Goal: Task Accomplishment & Management: Manage account settings

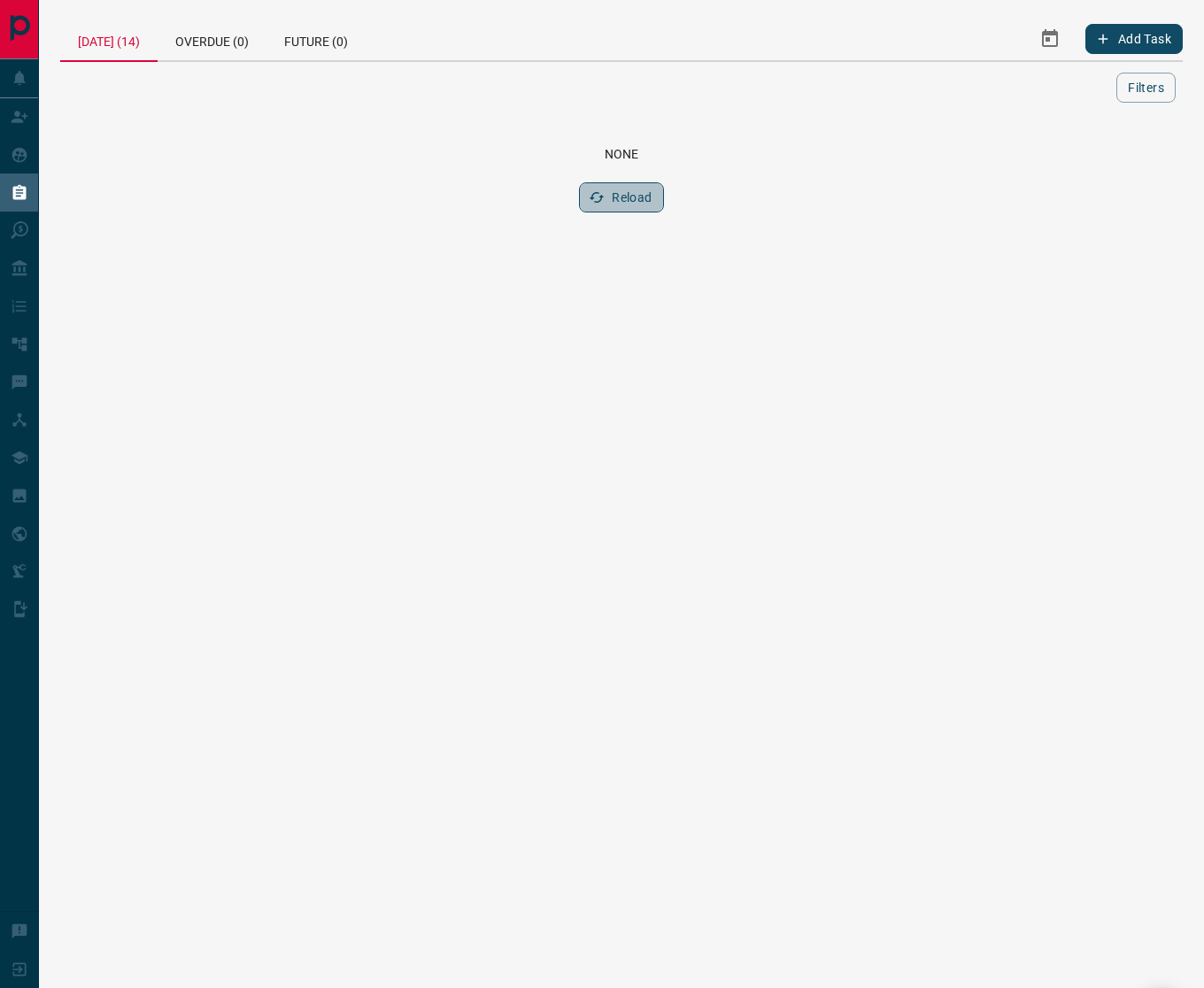
click at [633, 190] on button "Reload" at bounding box center [621, 197] width 84 height 30
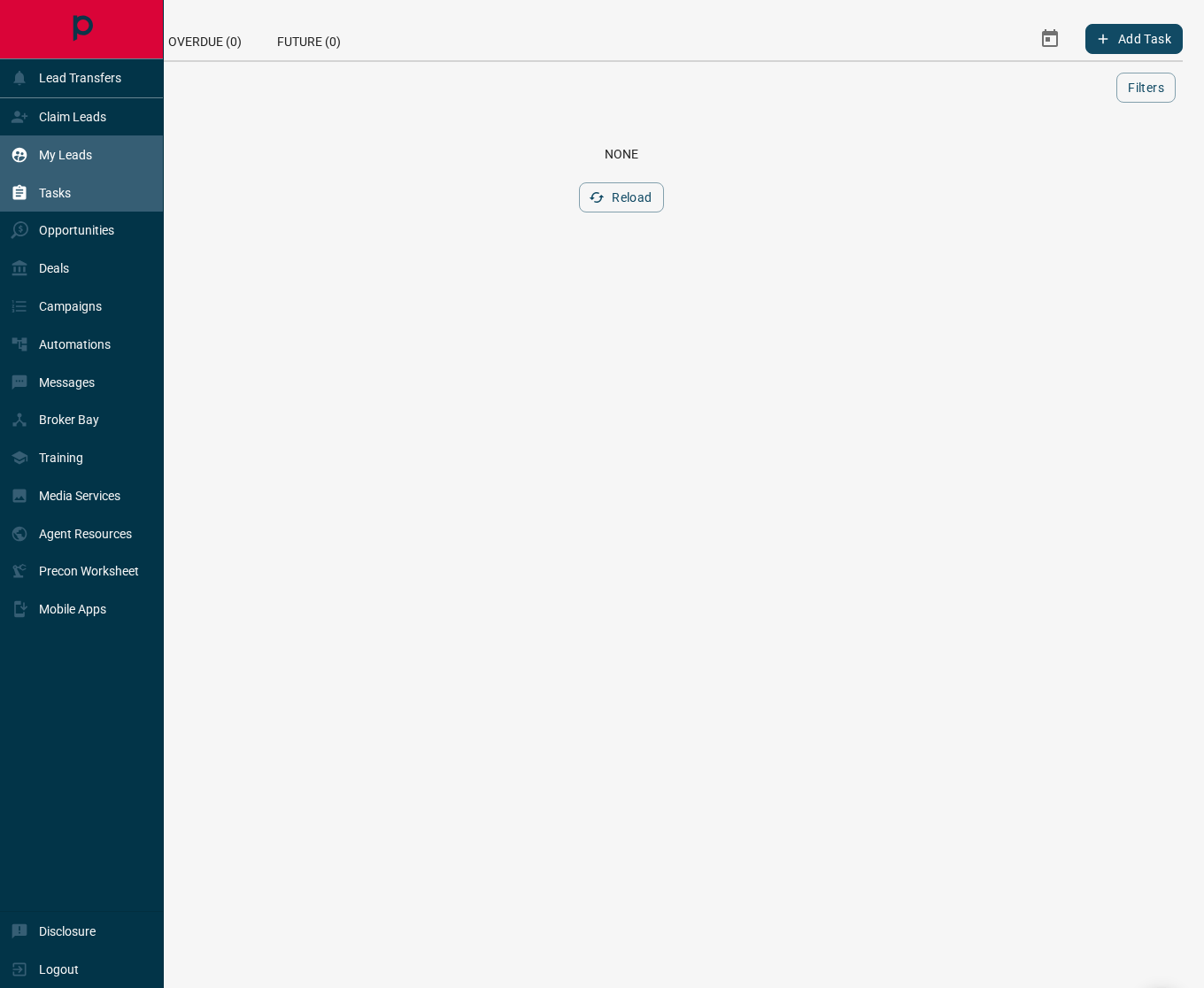
click at [94, 155] on div "My Leads" at bounding box center [82, 155] width 164 height 38
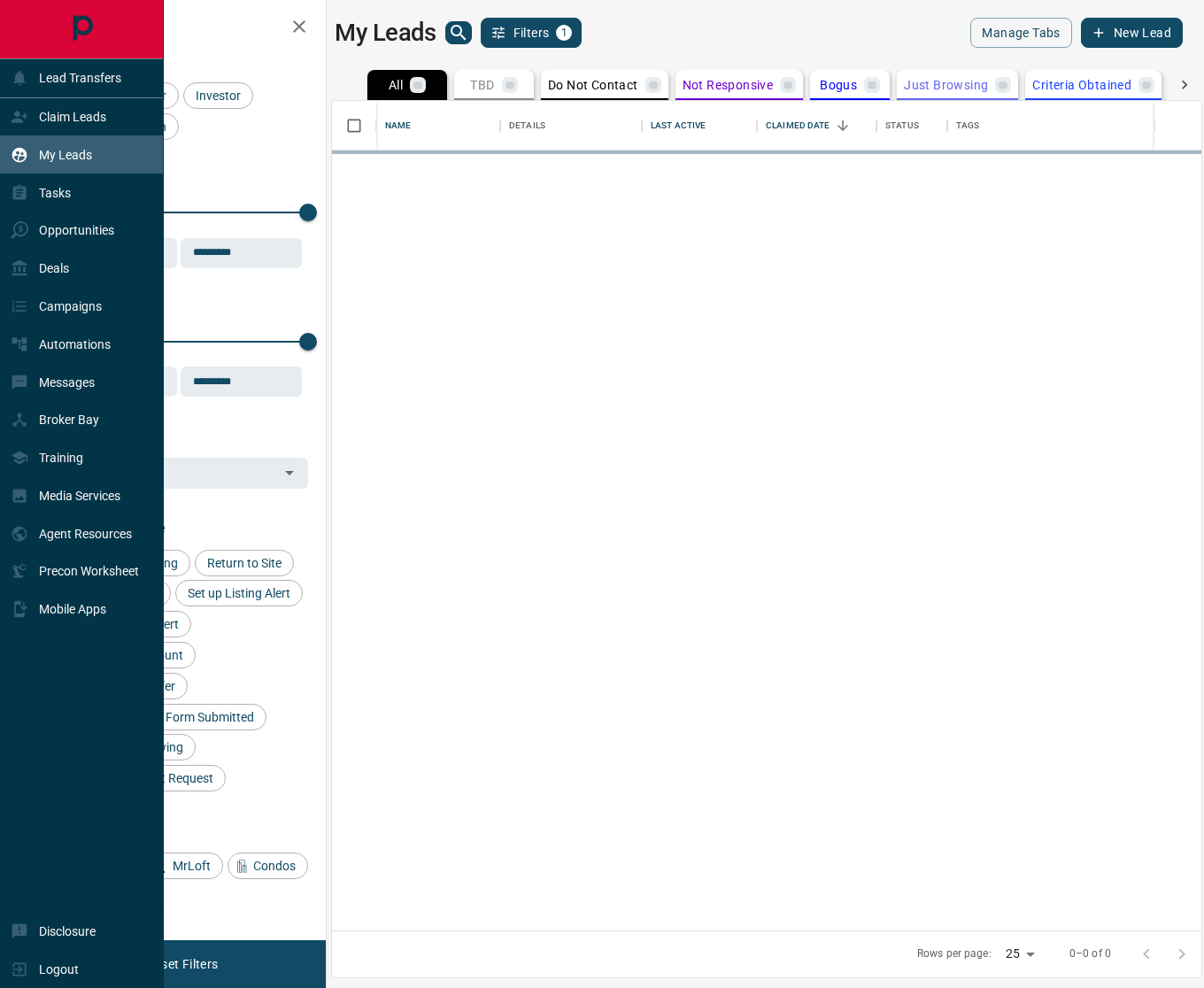
scroll to position [818, 858]
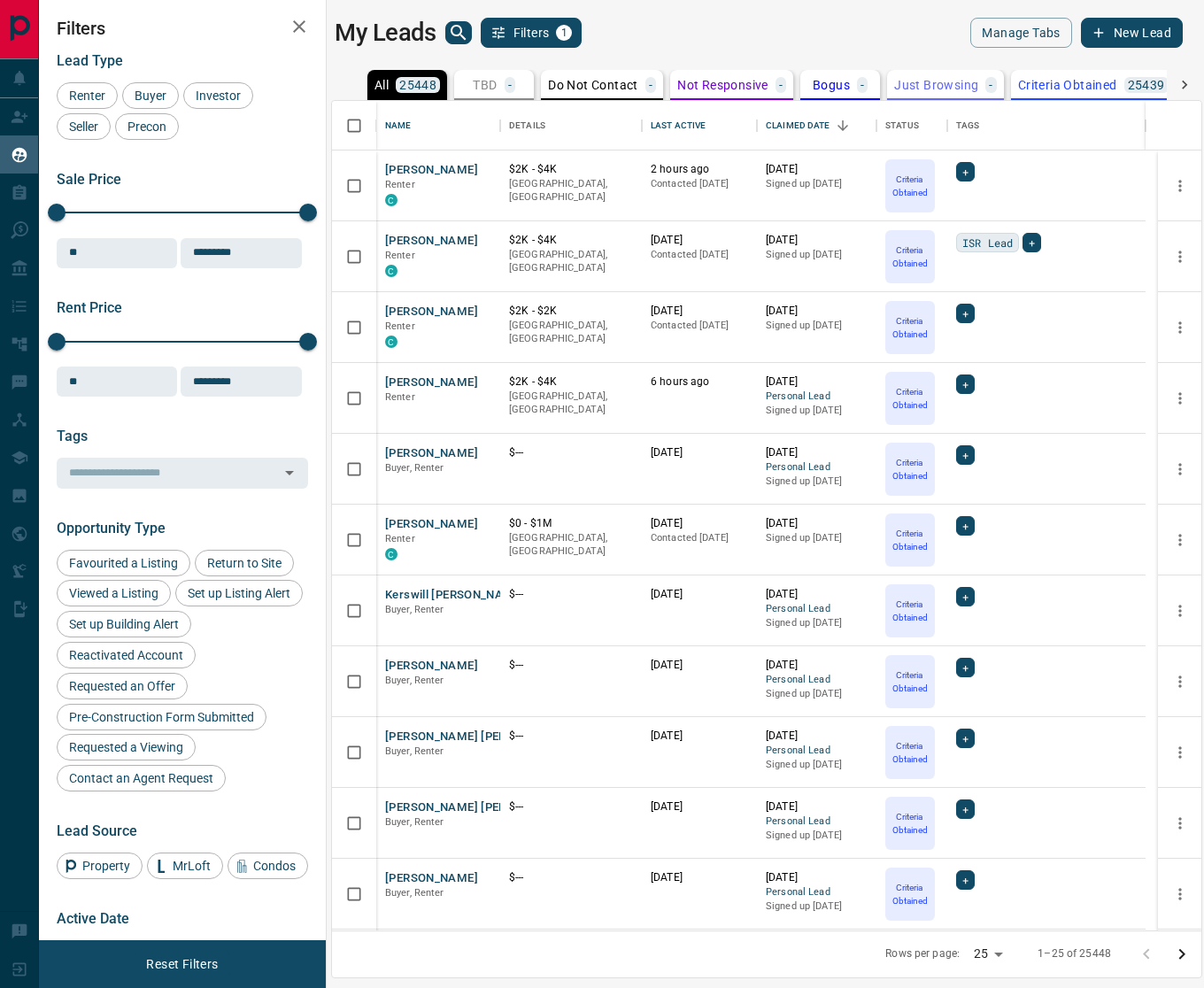
click at [1178, 82] on icon at bounding box center [1184, 85] width 17 height 17
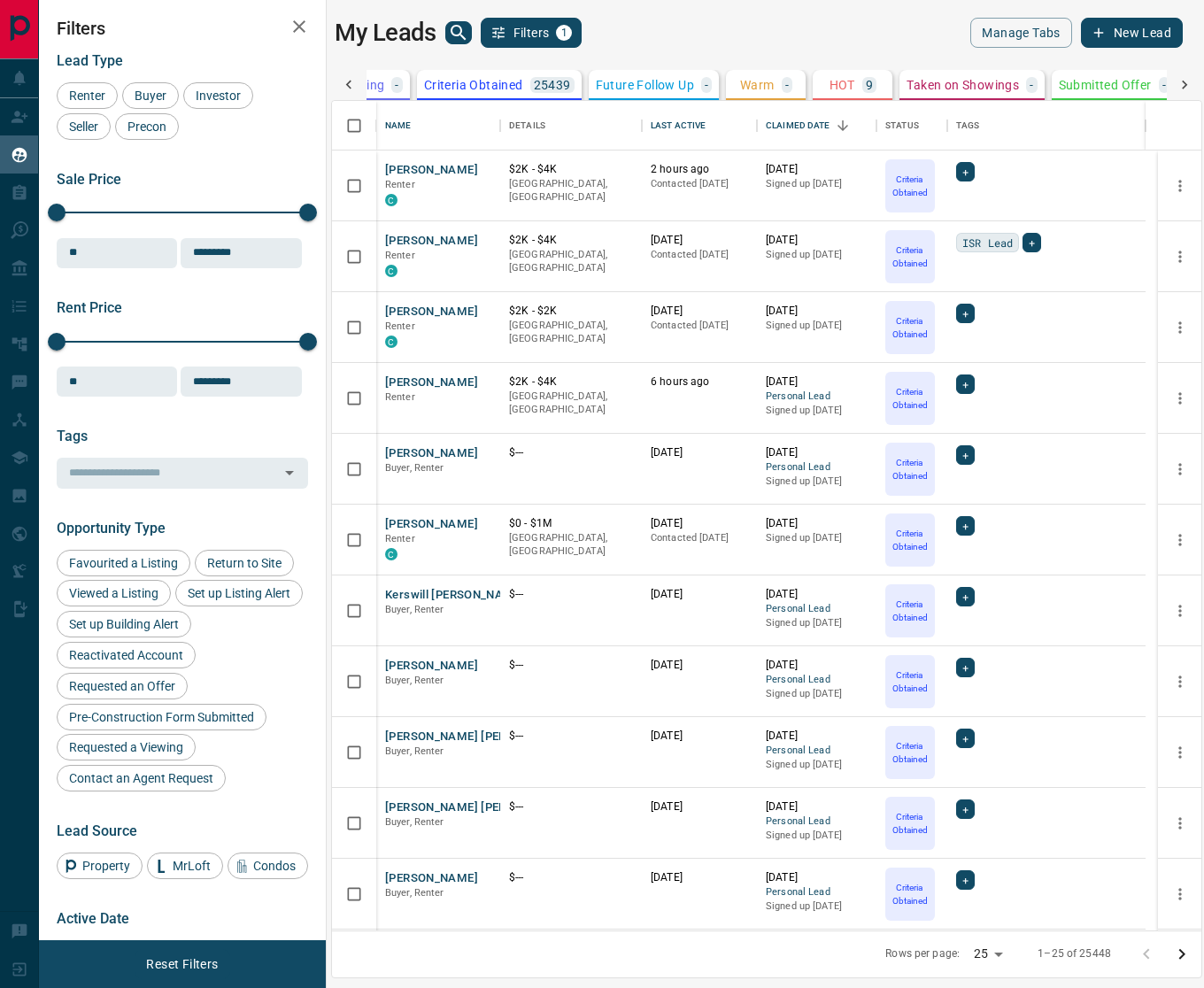
scroll to position [0, 695]
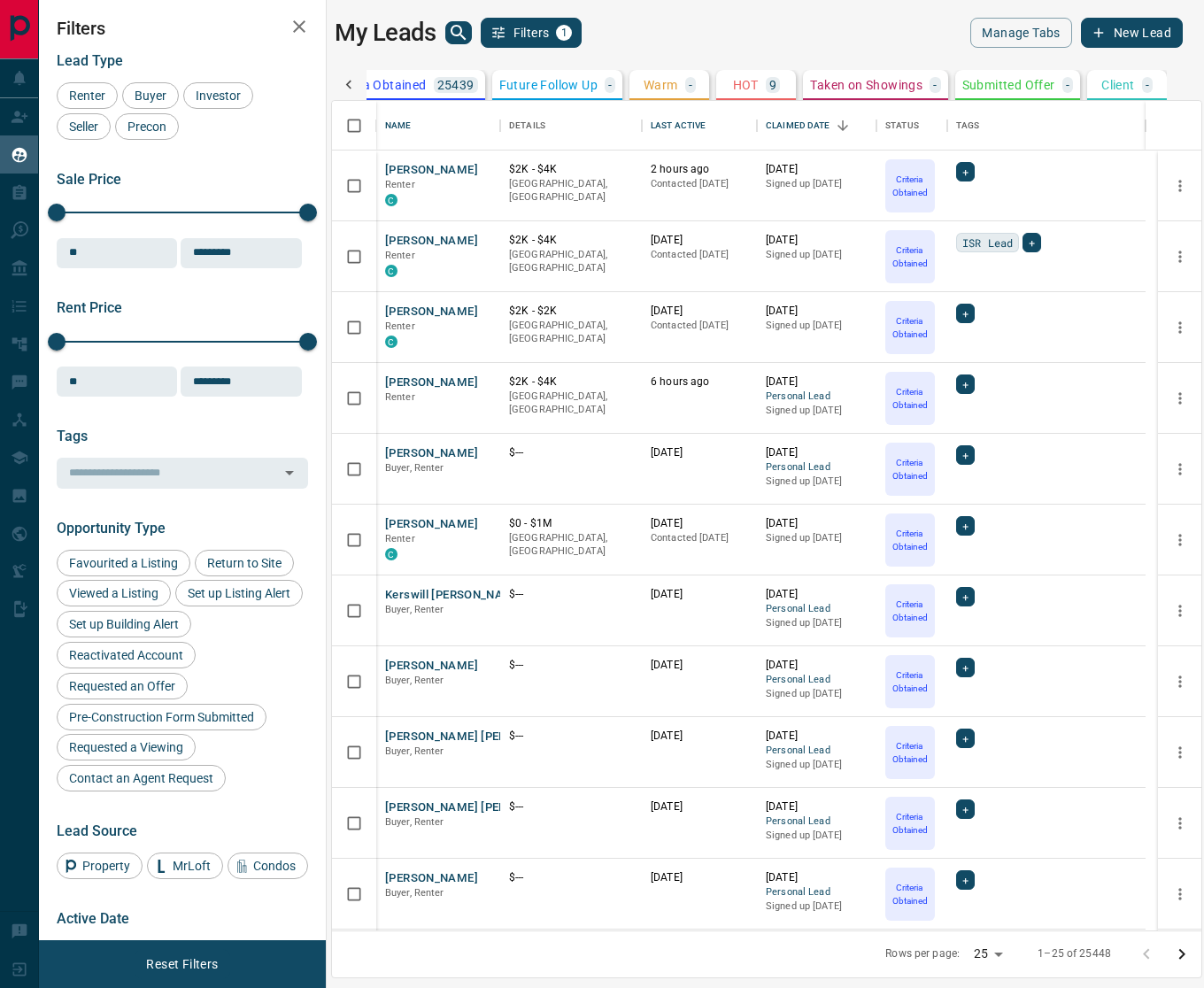
click at [756, 84] on p "HOT" at bounding box center [746, 85] width 26 height 13
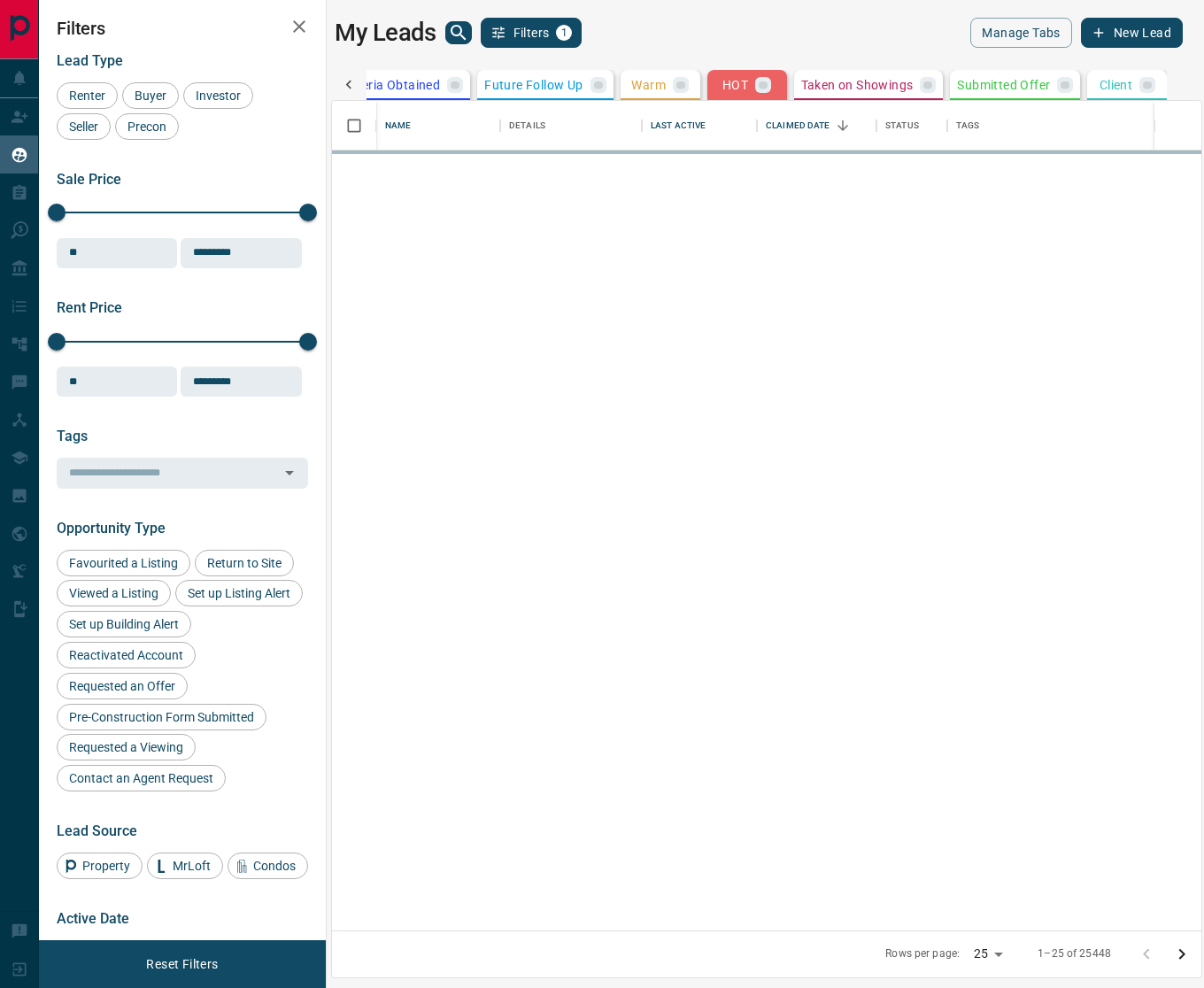
scroll to position [0, 693]
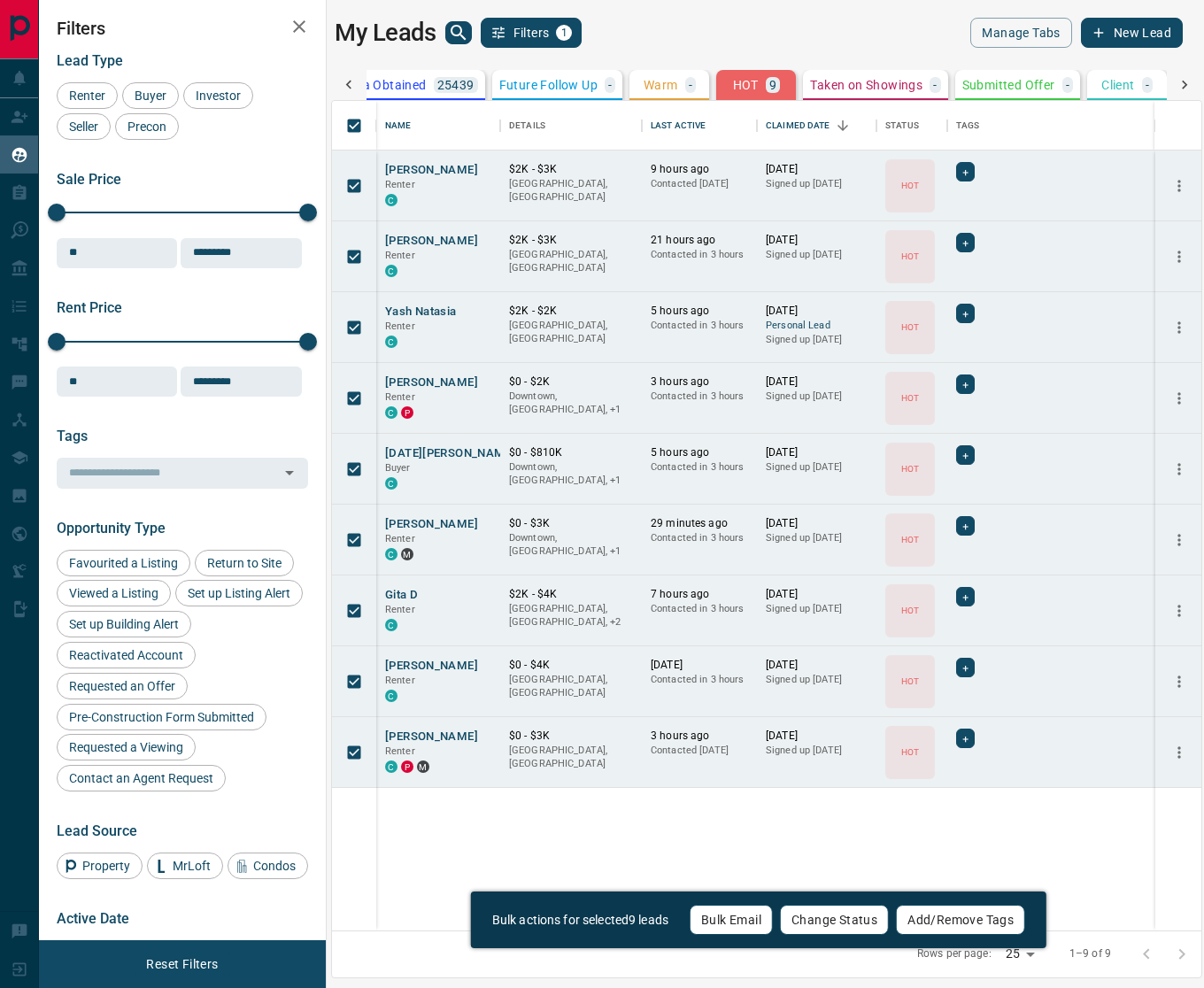
click at [850, 930] on button "Change Status" at bounding box center [834, 920] width 108 height 30
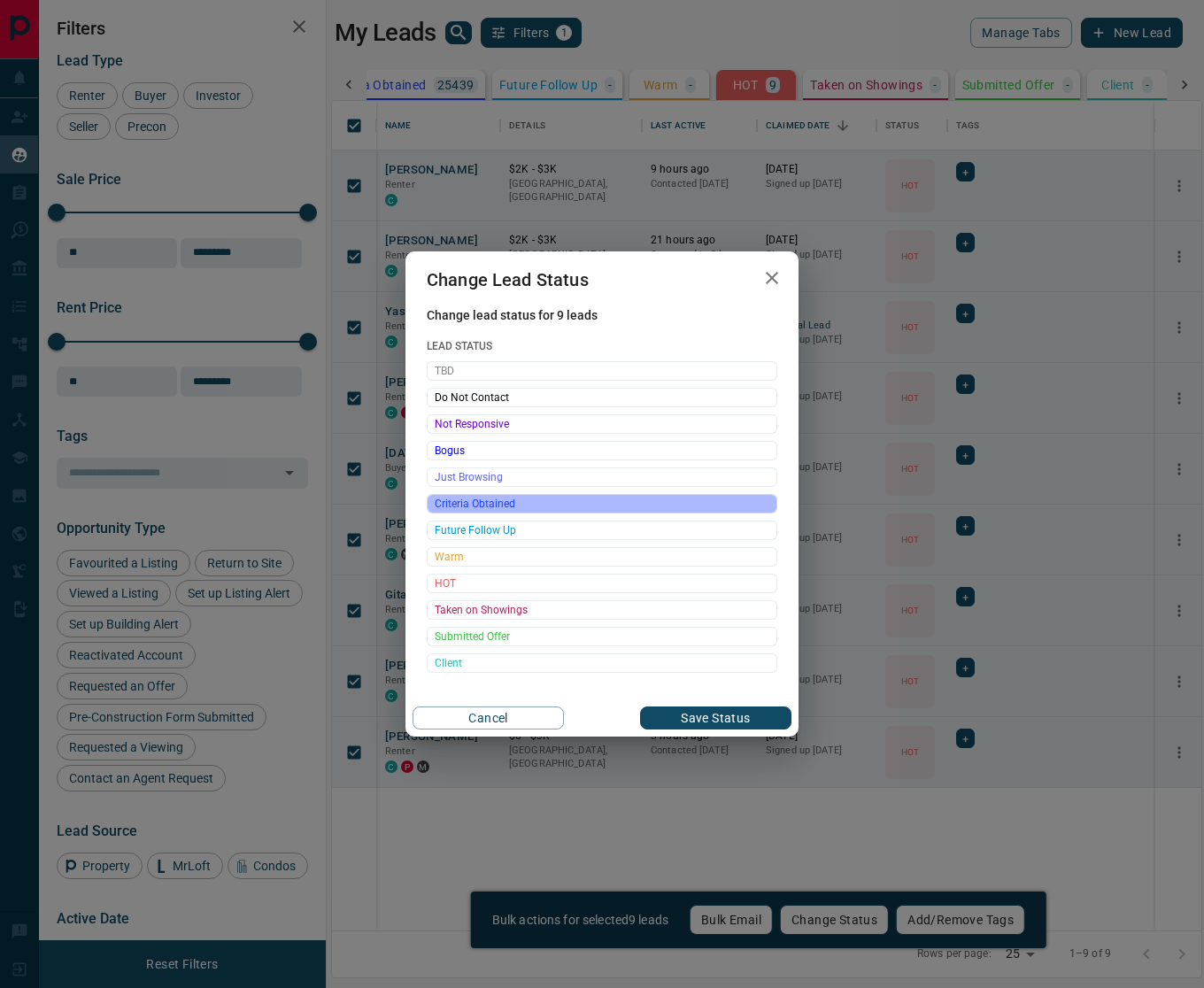
click at [479, 509] on span "Criteria Obtained" at bounding box center [602, 503] width 334 height 17
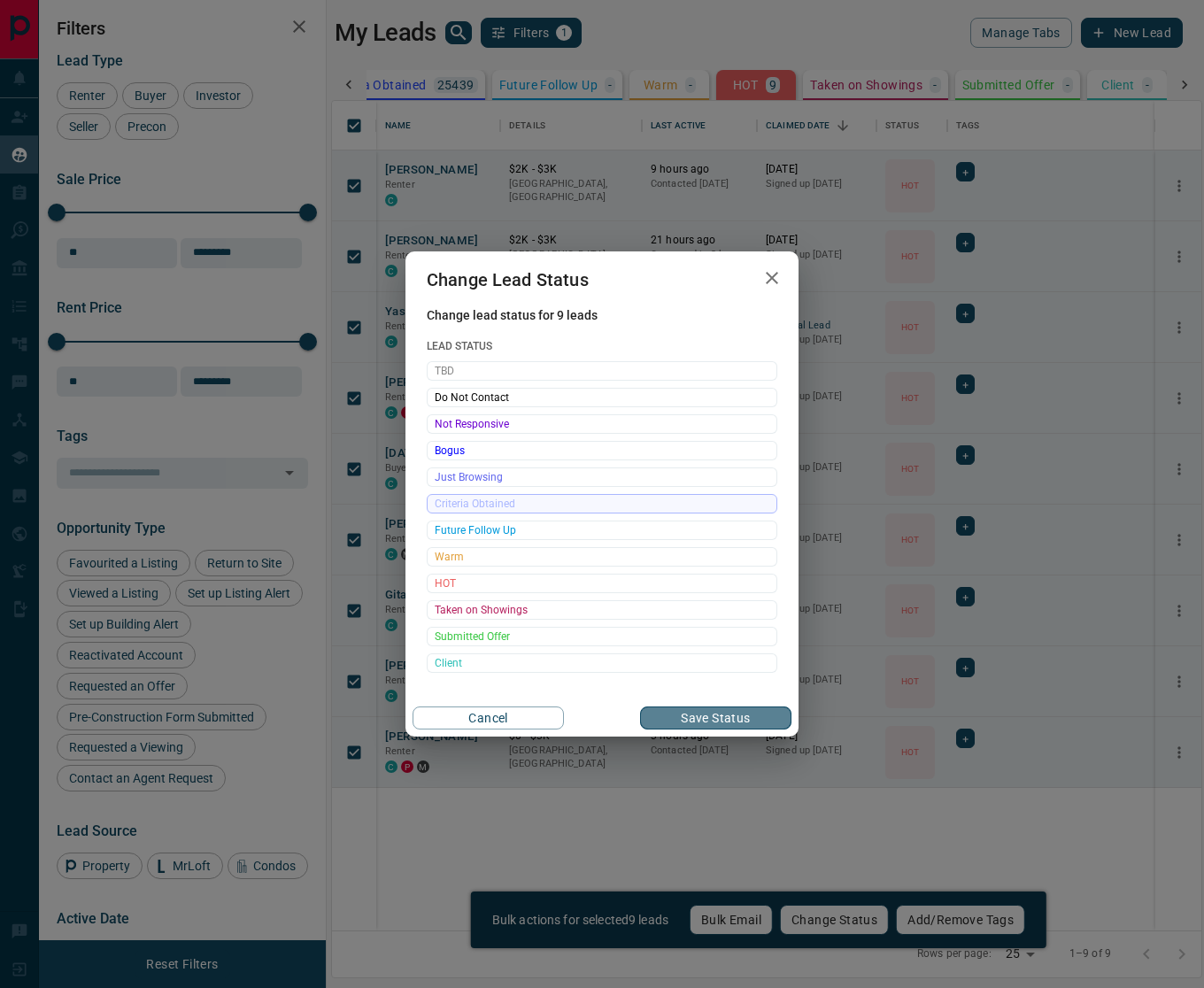
click at [663, 709] on button "Save Status" at bounding box center [715, 717] width 151 height 23
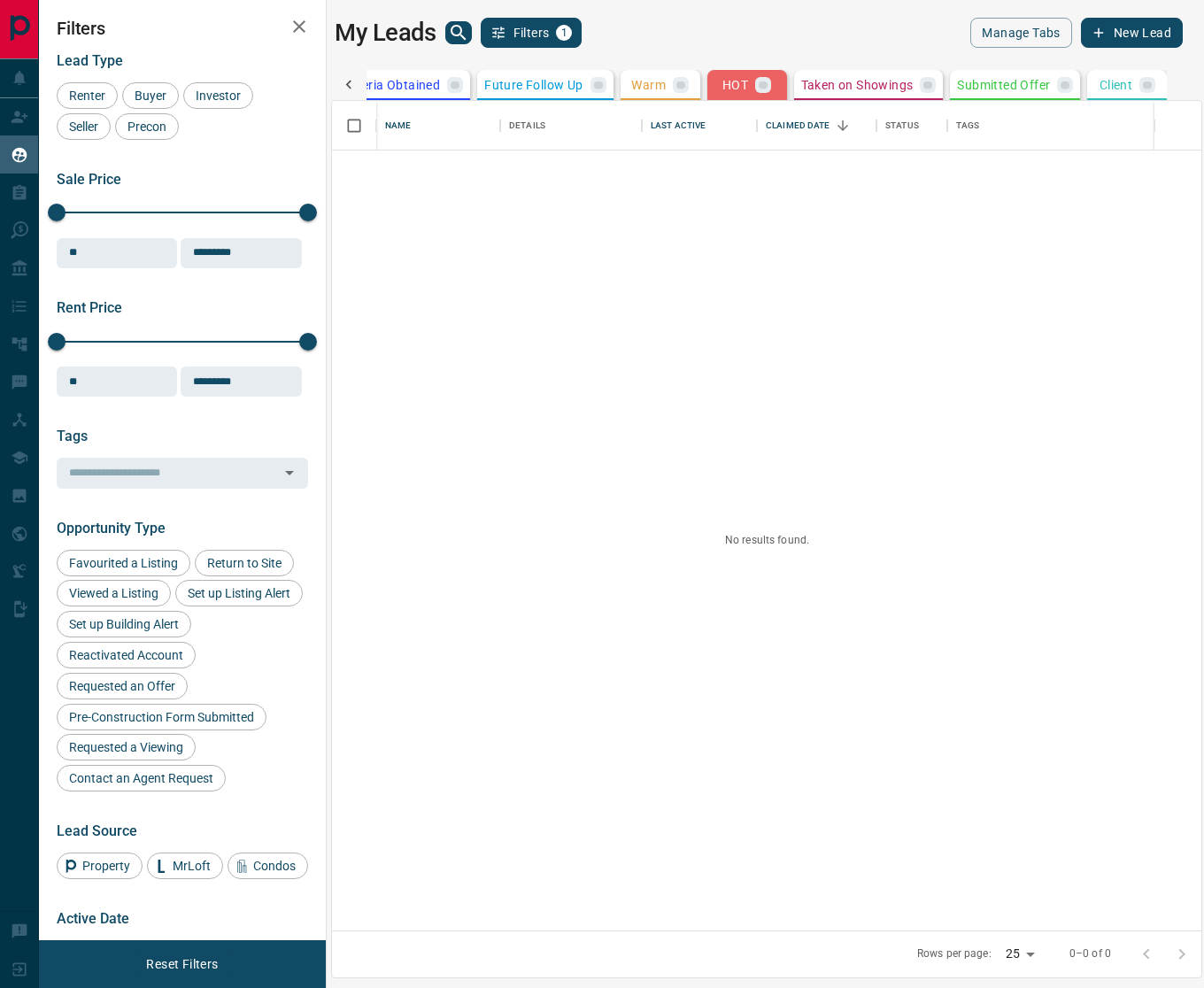
scroll to position [325, 0]
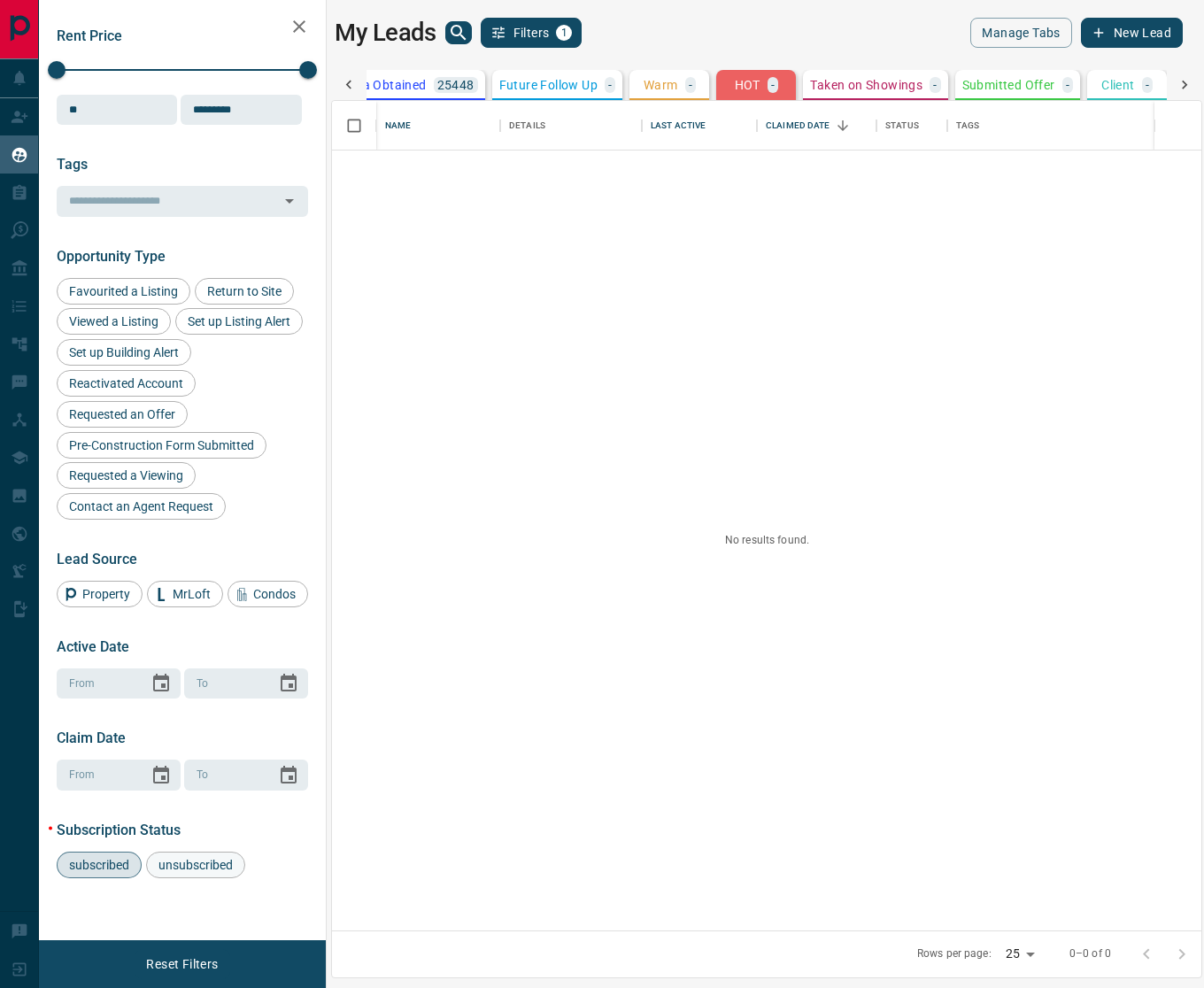
click at [185, 870] on span "unsubscribed" at bounding box center [195, 865] width 87 height 15
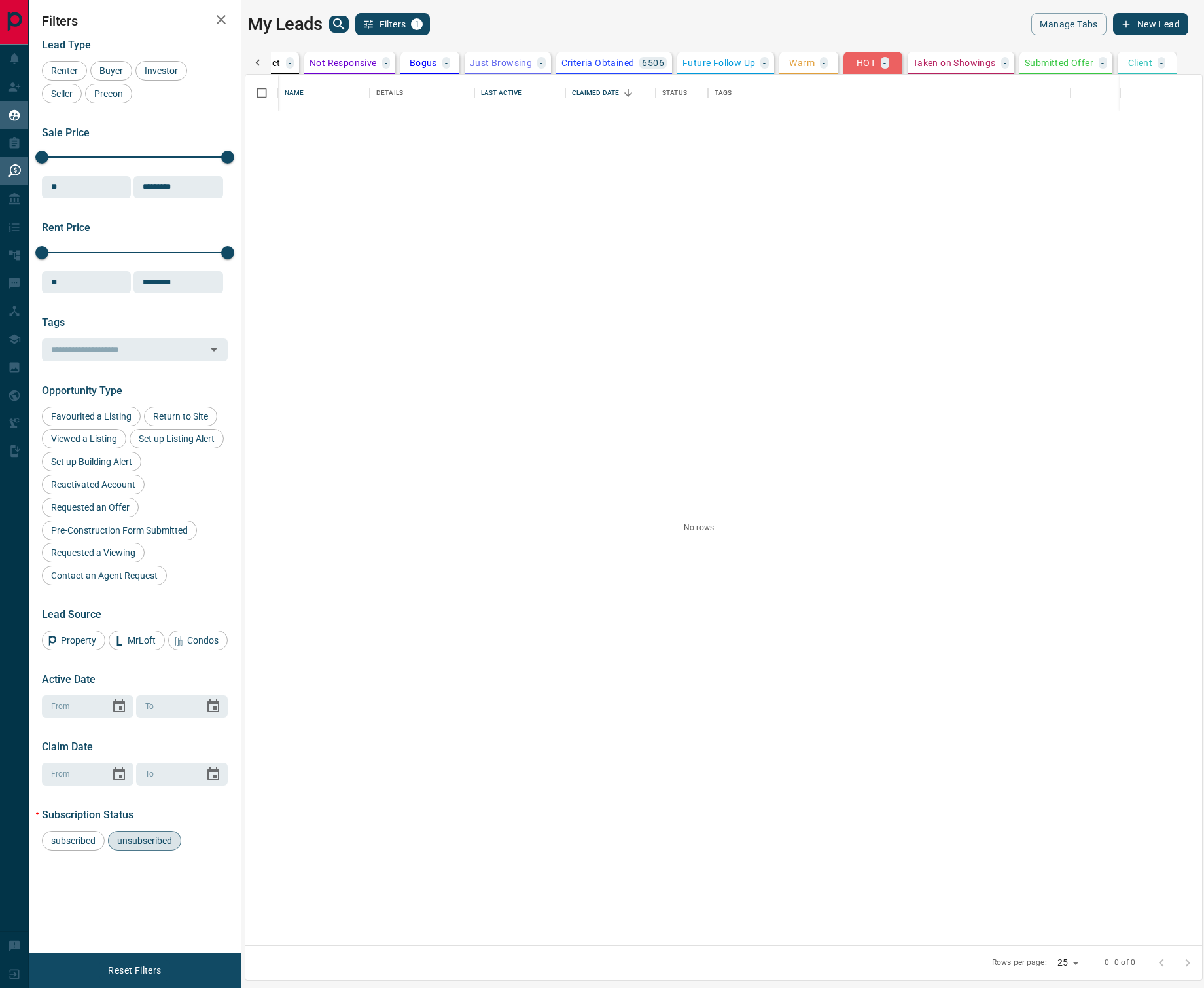
scroll to position [0, 0]
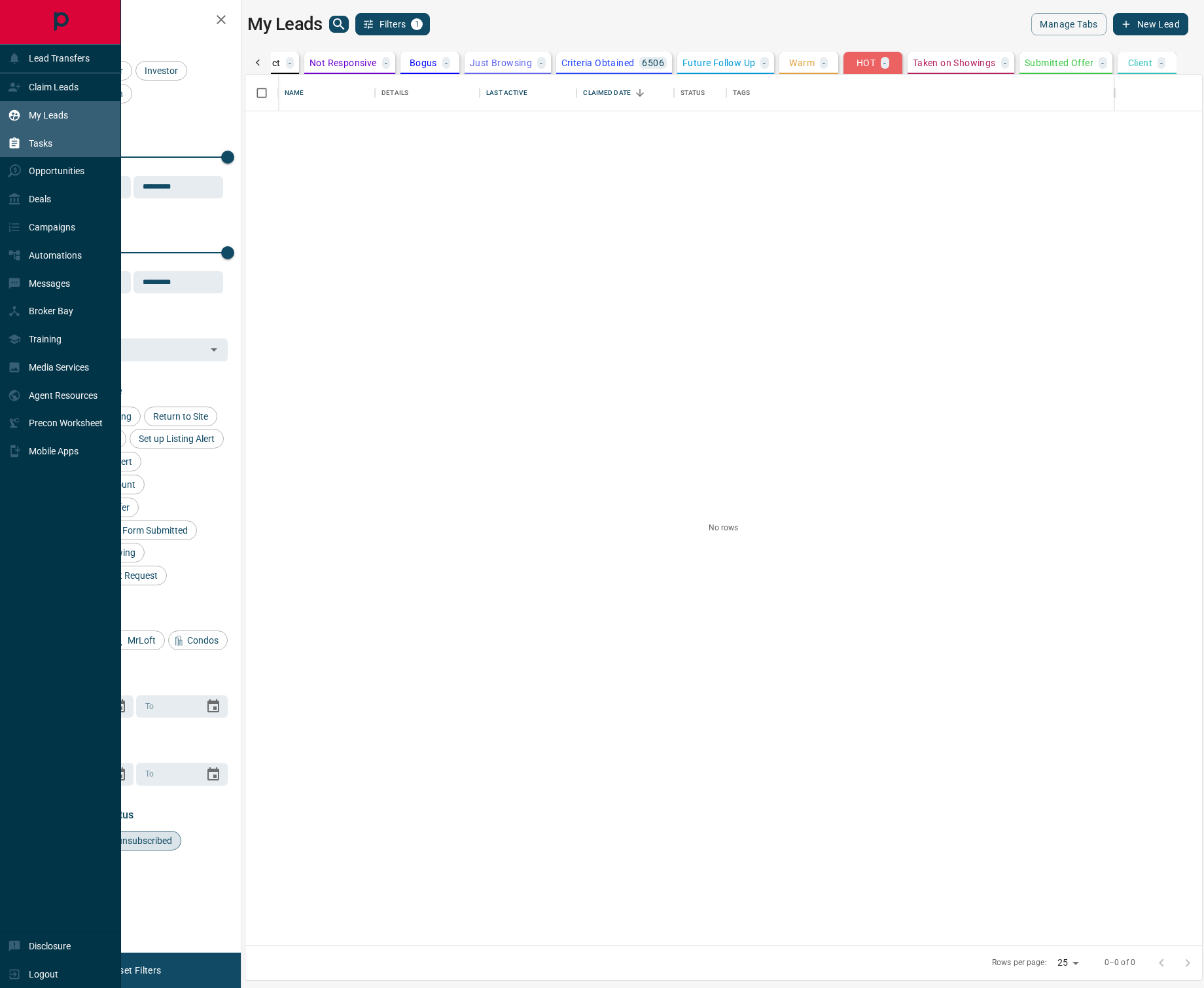
click at [44, 145] on p "Tasks" at bounding box center [40, 144] width 24 height 11
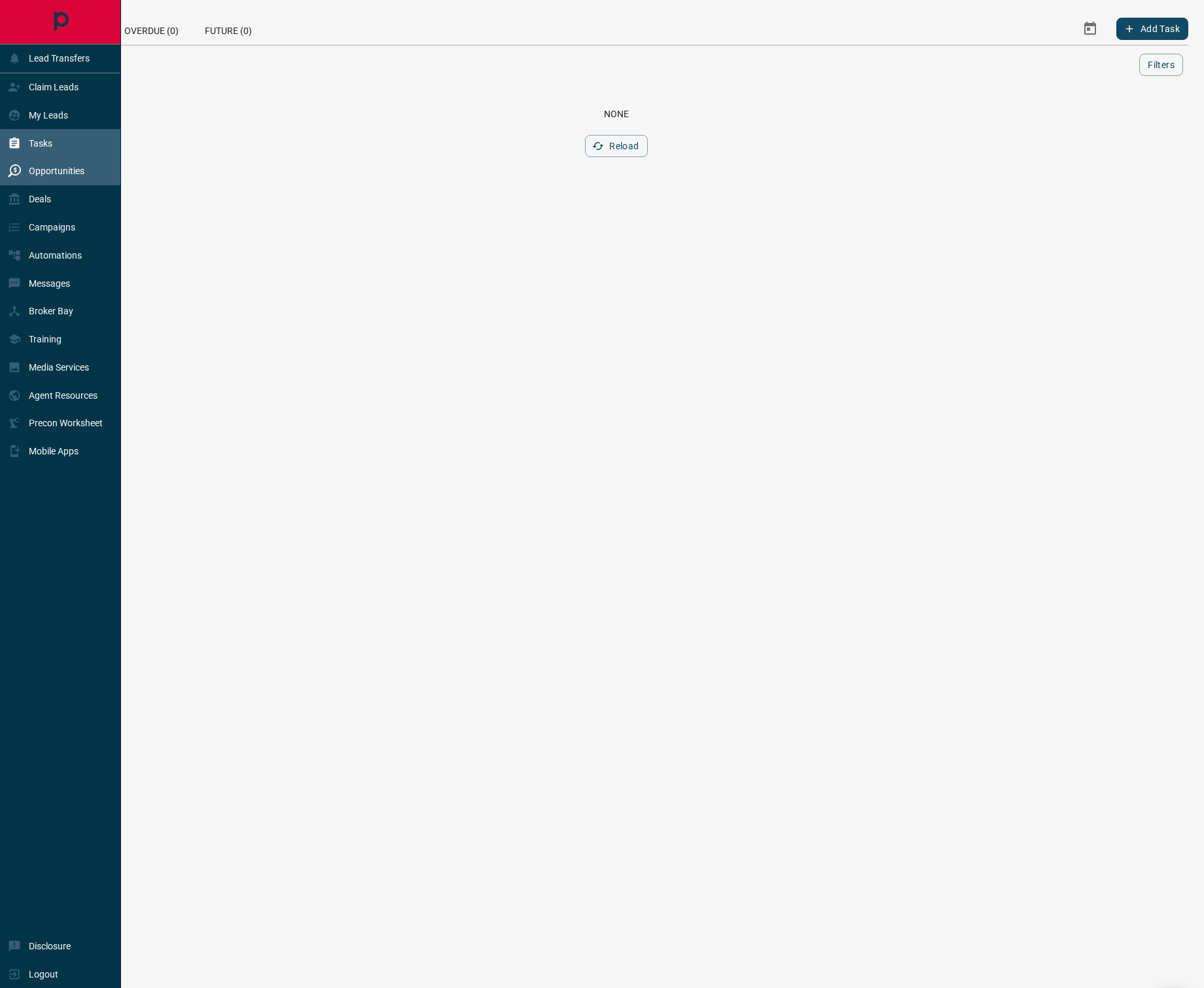
click at [30, 168] on div "Opportunities" at bounding box center [46, 171] width 77 height 22
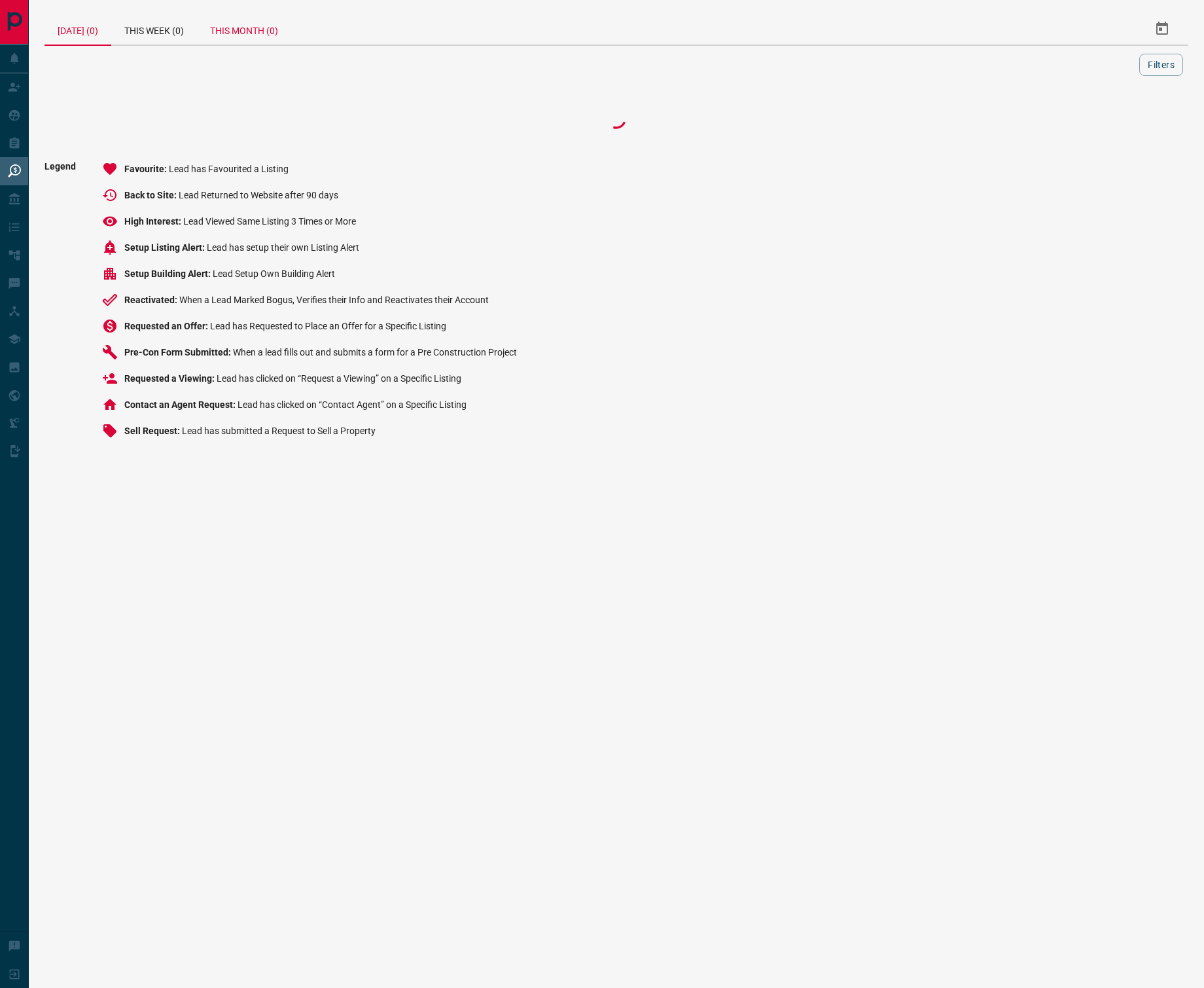
click at [260, 28] on div "This Month (0)" at bounding box center [244, 28] width 94 height 32
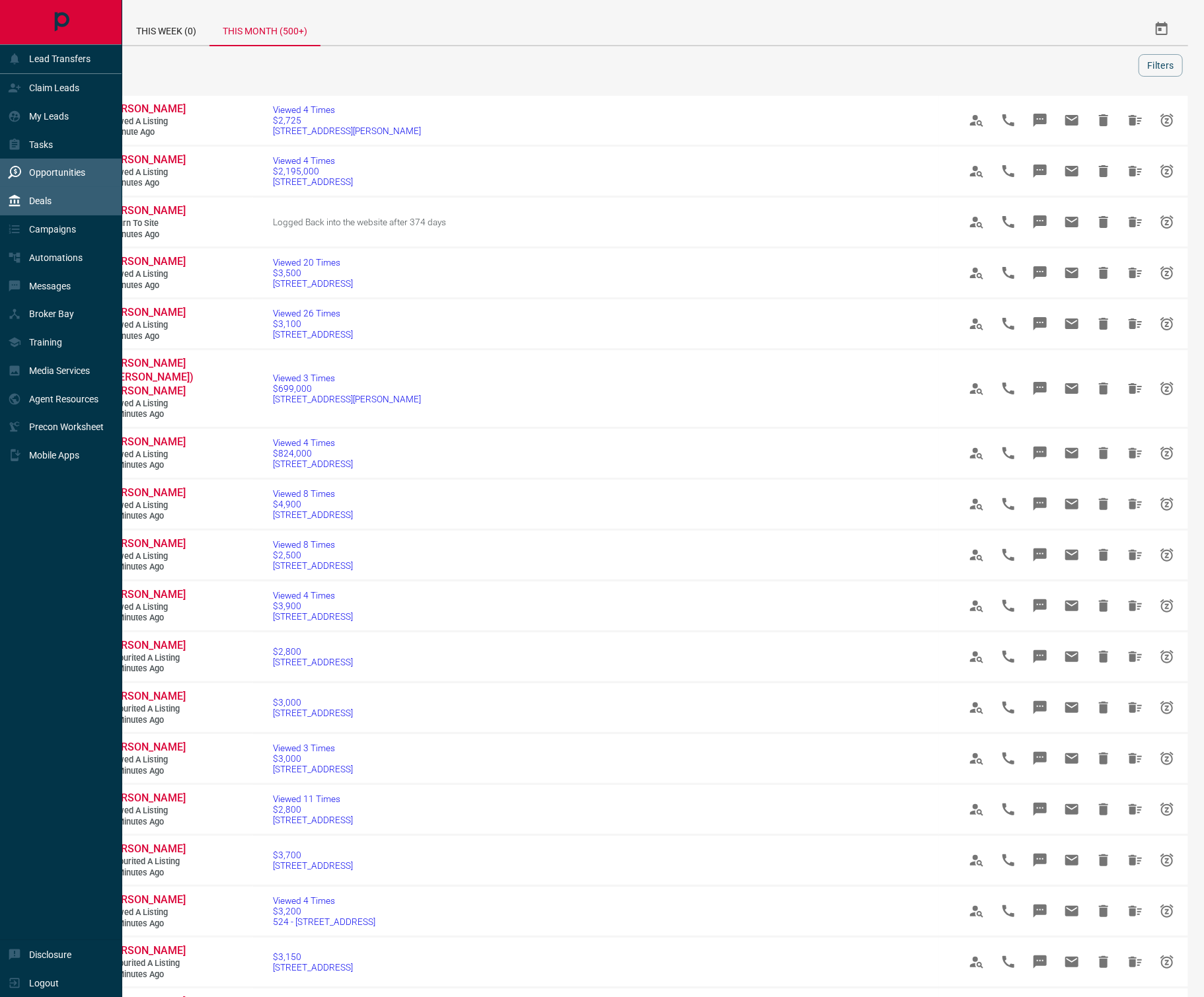
click at [44, 199] on p "Deals" at bounding box center [40, 201] width 22 height 11
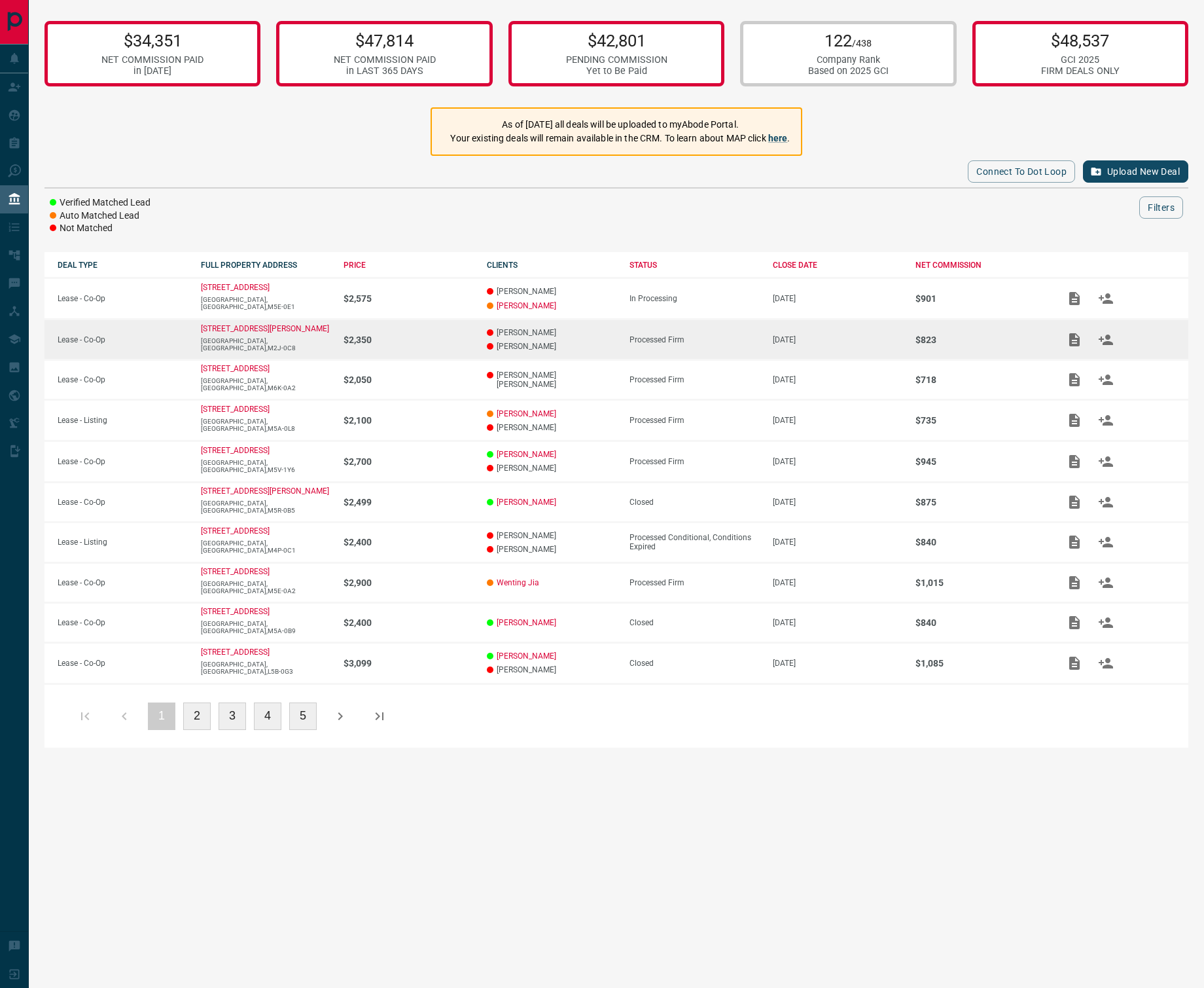
click at [315, 341] on p "[GEOGRAPHIC_DATA],[GEOGRAPHIC_DATA],M2J-0C8" at bounding box center [265, 344] width 130 height 14
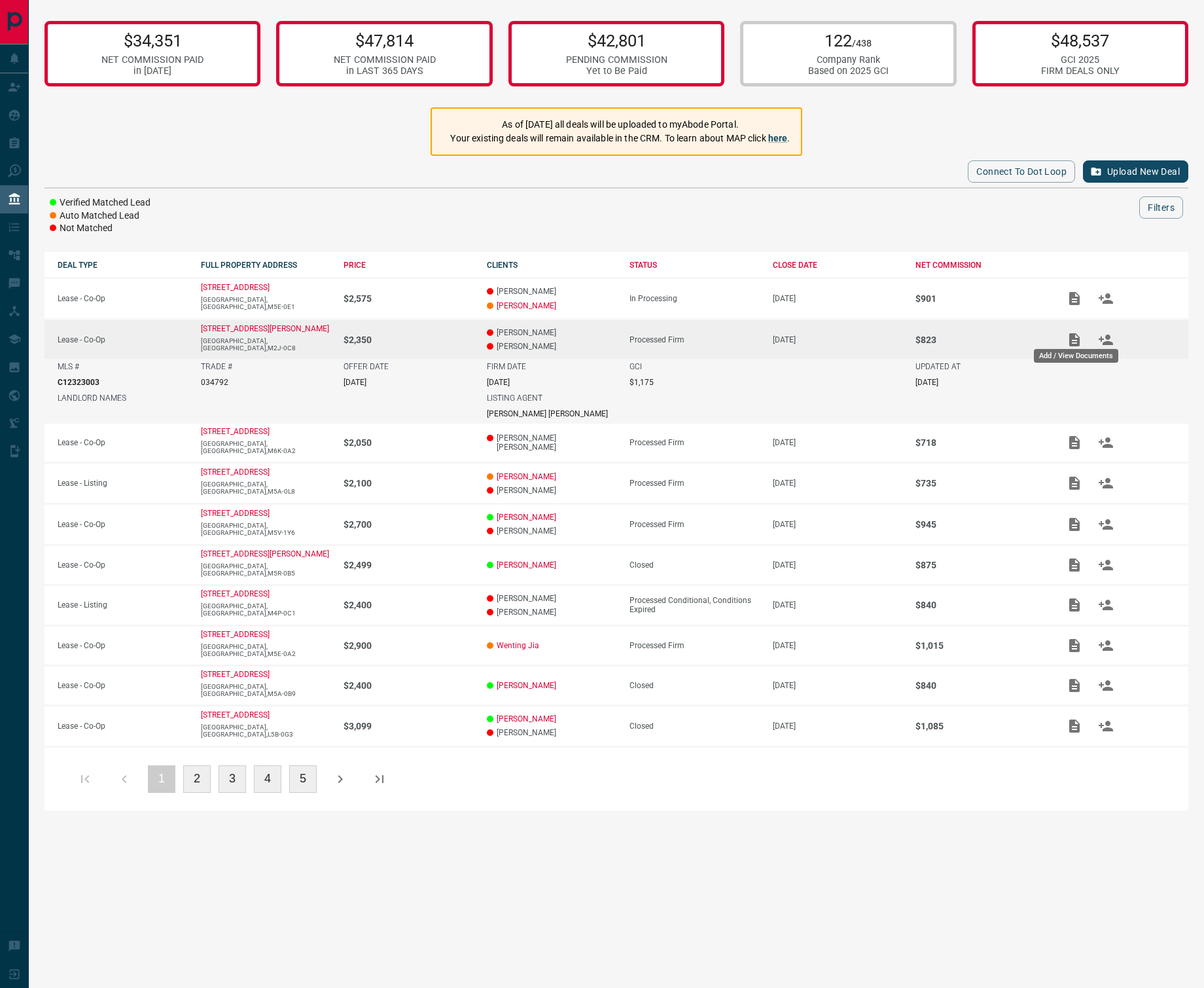
click at [889, 342] on div "Add / View Documents" at bounding box center [1076, 352] width 87 height 24
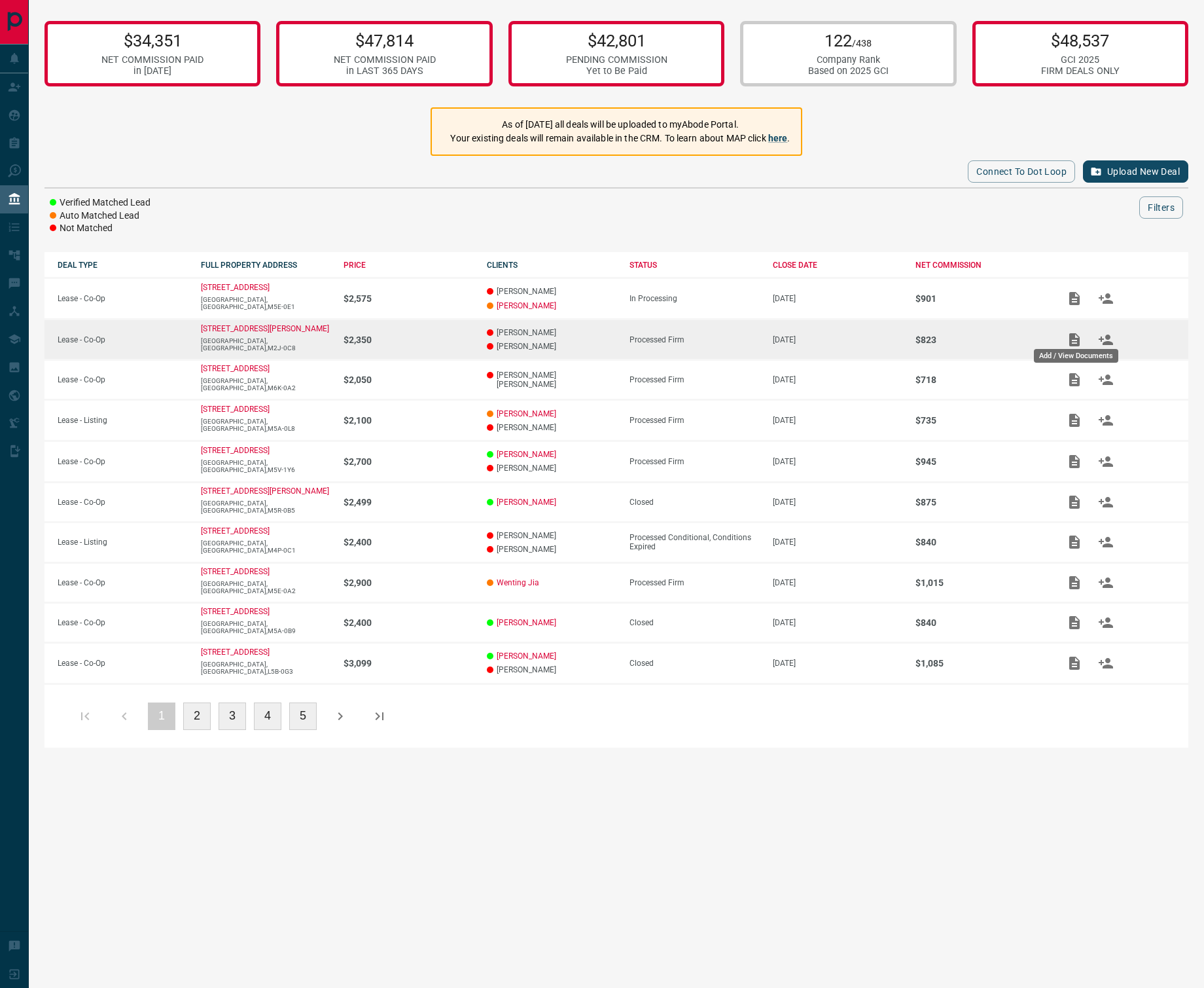
click at [889, 333] on icon "Add / View Documents" at bounding box center [1075, 339] width 11 height 13
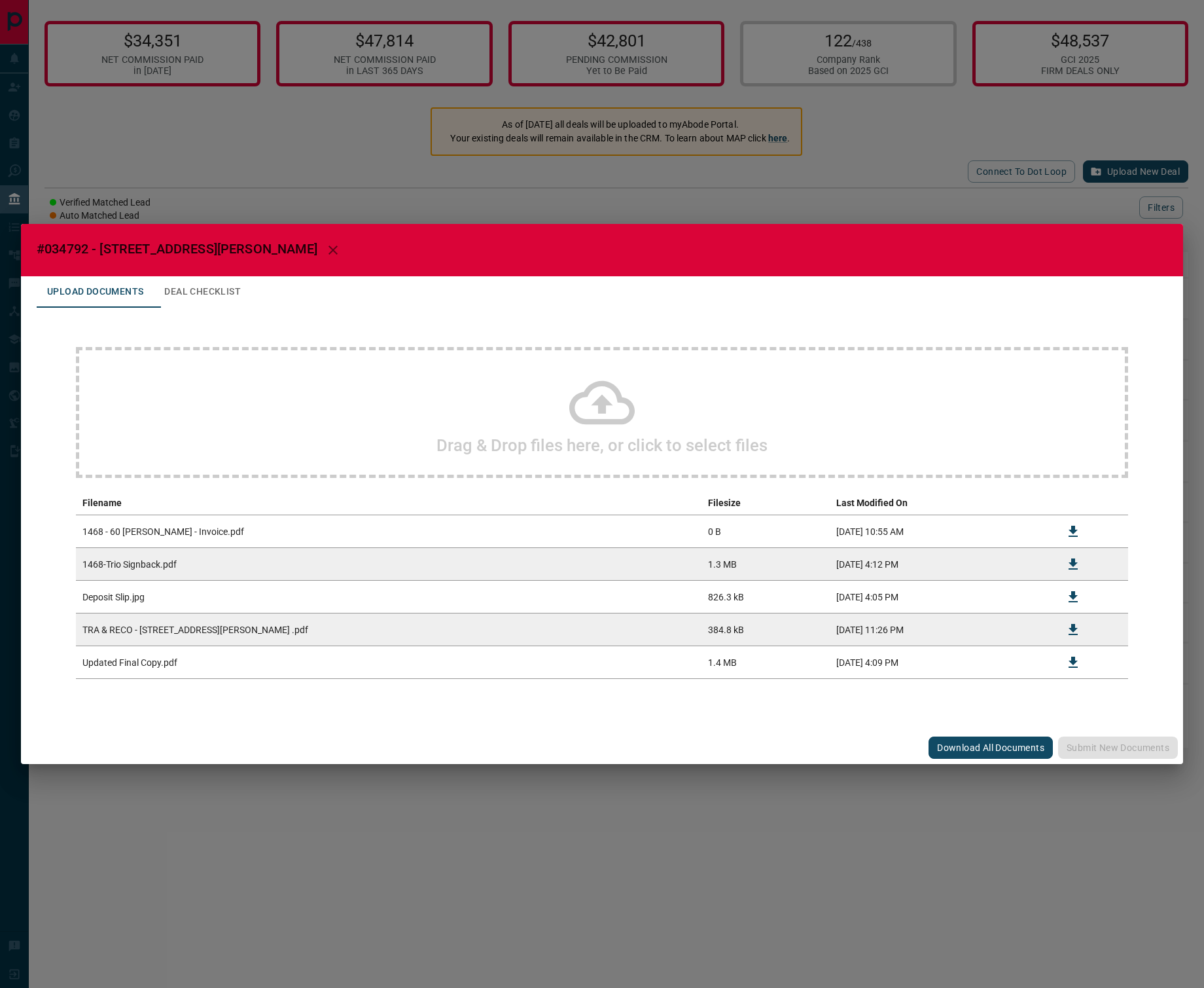
click at [546, 195] on div "#034792 - 60 [PERSON_NAME] Road,1468 Upload Documents Deal Checklist Drag & Dro…" at bounding box center [602, 494] width 1204 height 988
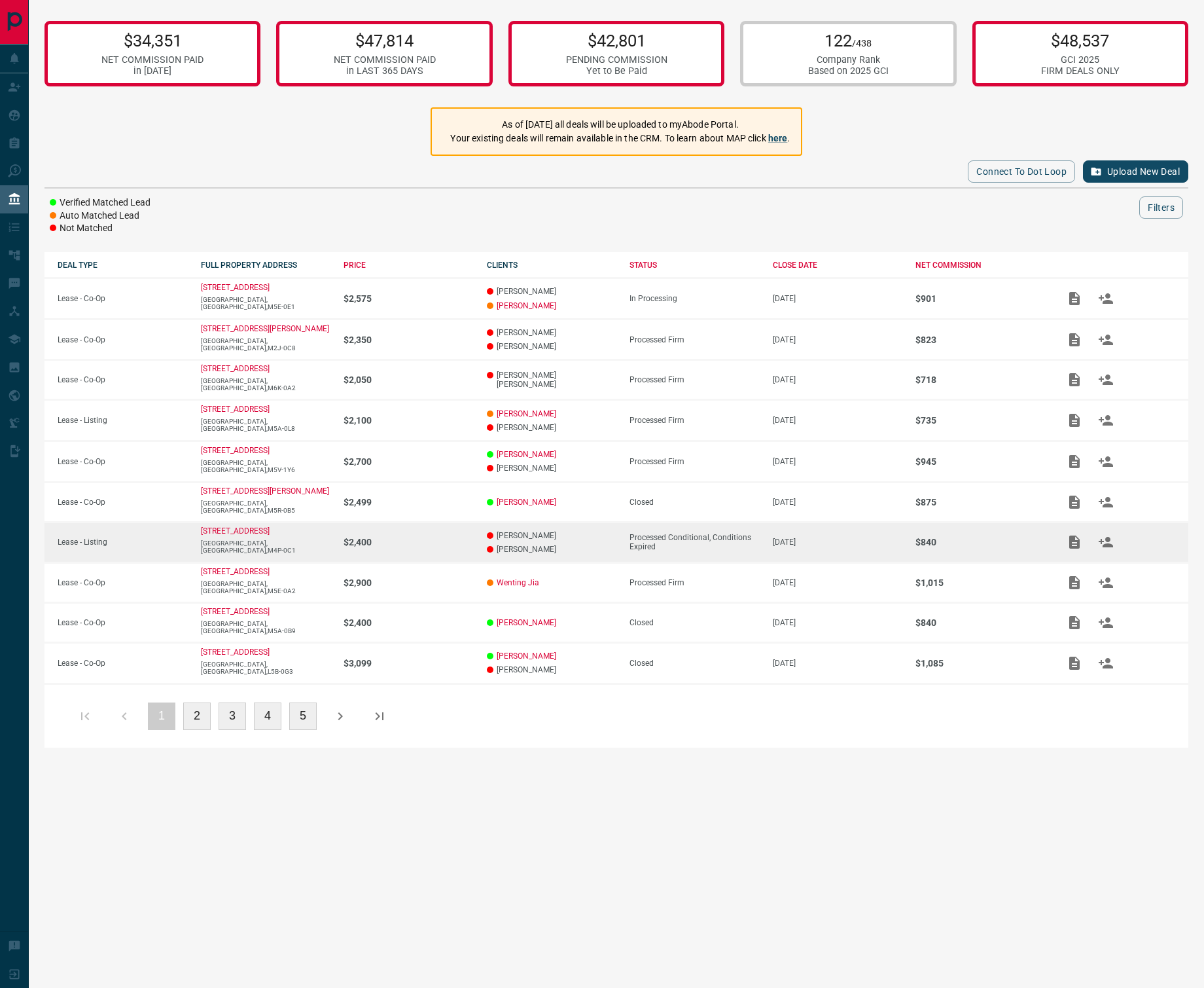
click at [889, 547] on icon "Add / View Documents" at bounding box center [1074, 542] width 15 height 16
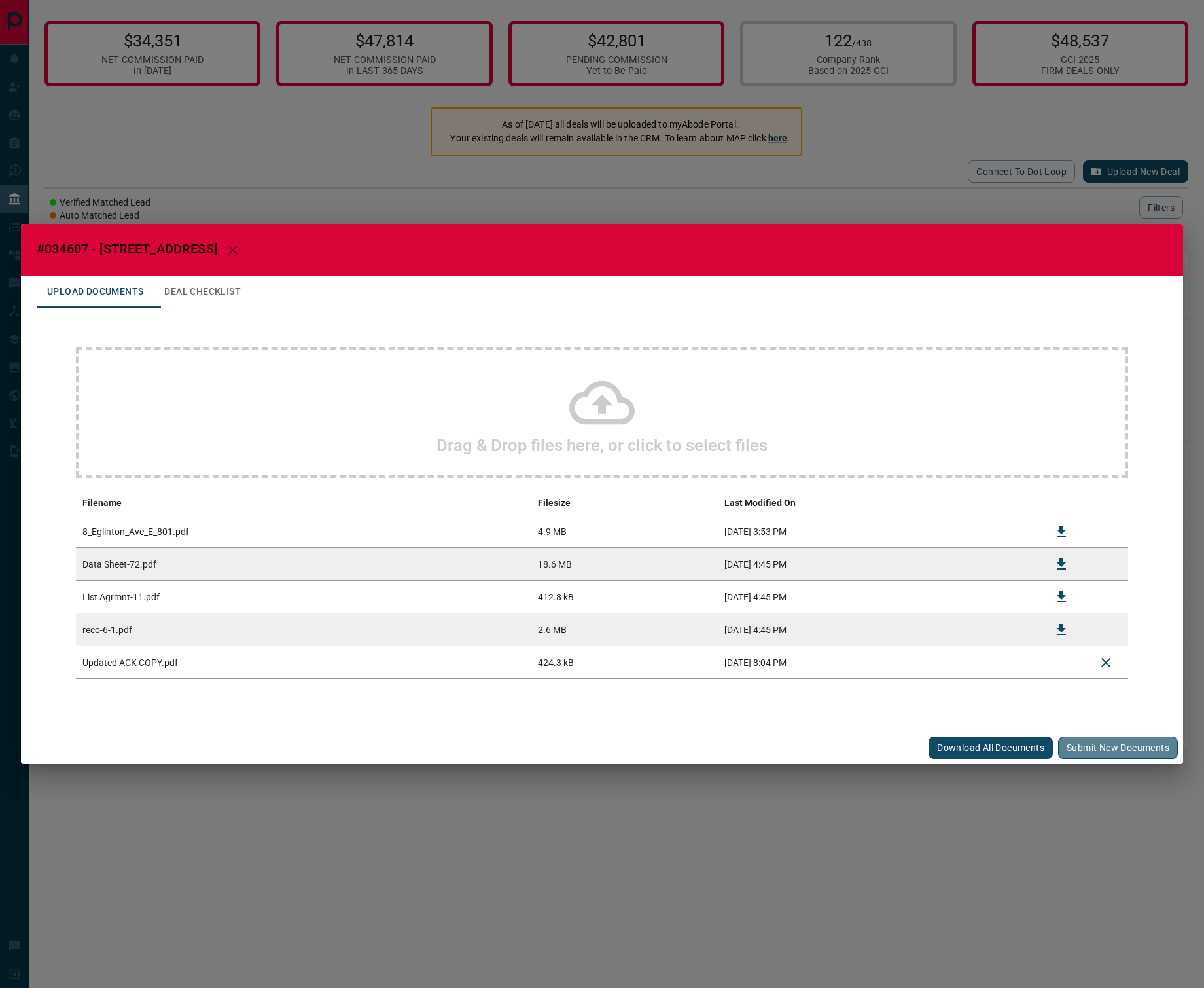
click at [889, 730] on button "Submit new documents" at bounding box center [1118, 747] width 120 height 22
click at [889, 730] on div "#034607 - [STREET_ADDRESS],801 Upload Documents Deal Checklist Drag & Drop file…" at bounding box center [602, 494] width 1204 height 988
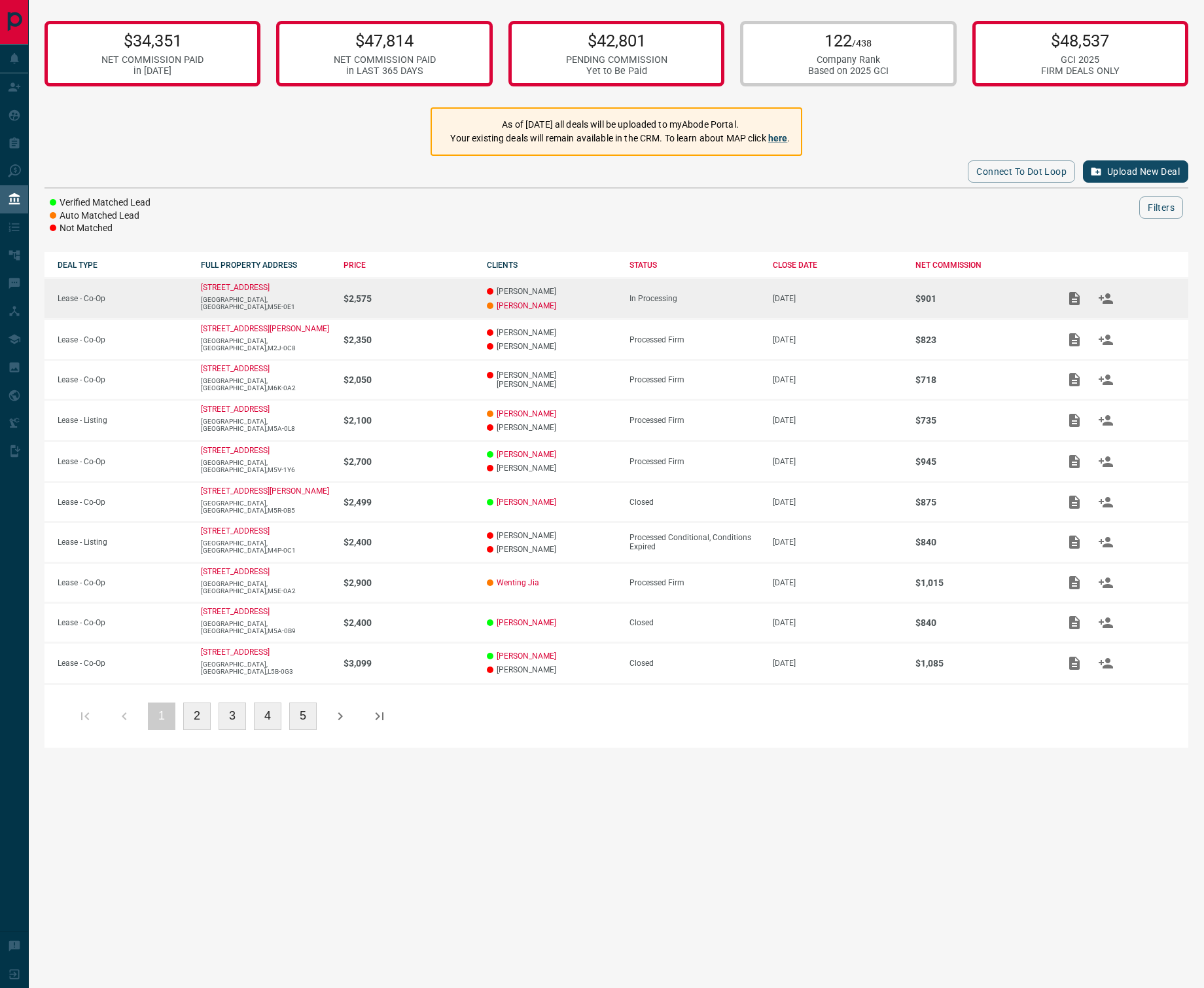
click at [415, 285] on td "$2,575" at bounding box center [402, 299] width 144 height 41
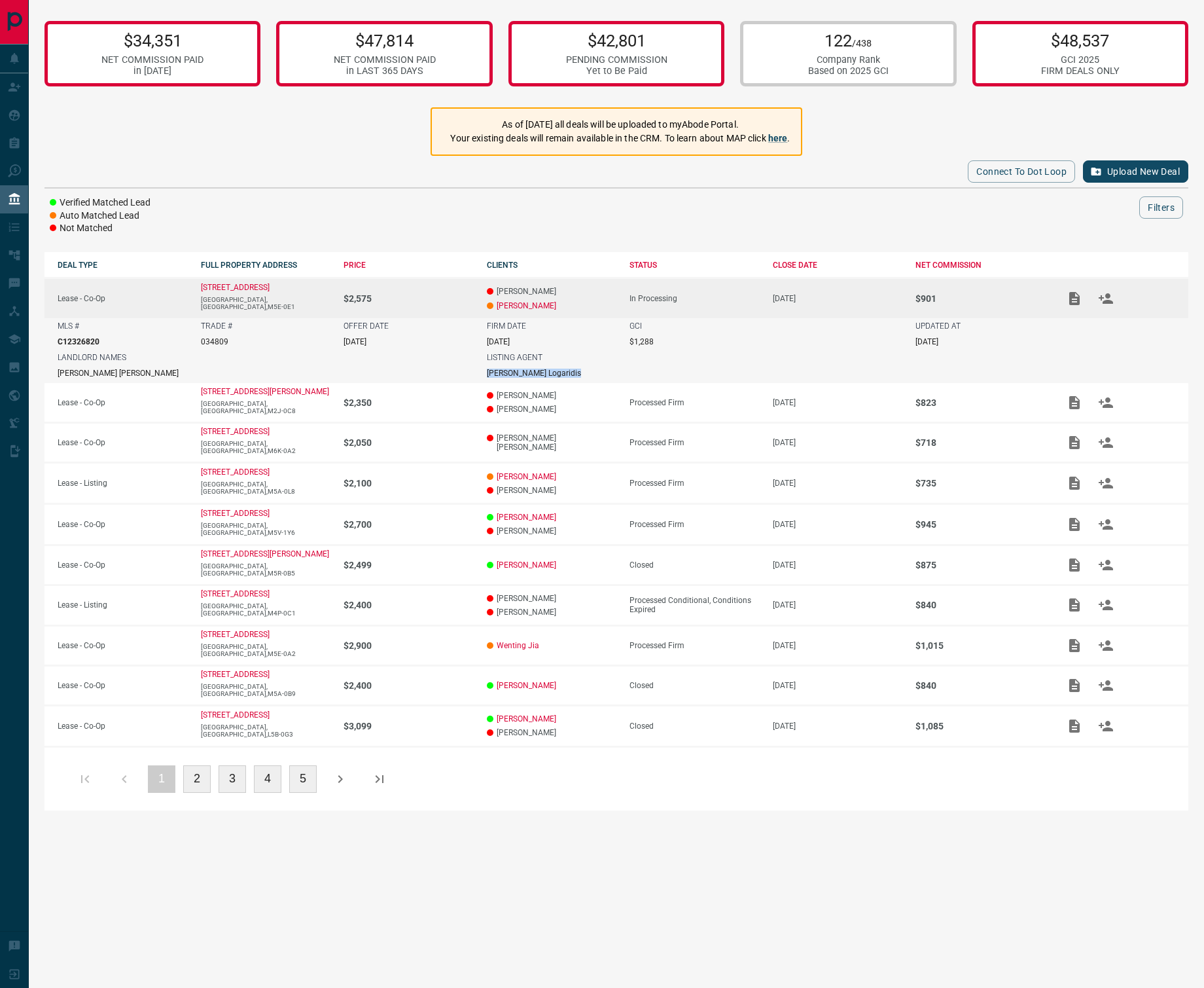
drag, startPoint x: 486, startPoint y: 367, endPoint x: 542, endPoint y: 369, distance: 56.0
click at [542, 369] on div "LISTING AGENT [PERSON_NAME]" at bounding box center [695, 365] width 416 height 25
copy p "[PERSON_NAME]"
